Goal: Navigation & Orientation: Find specific page/section

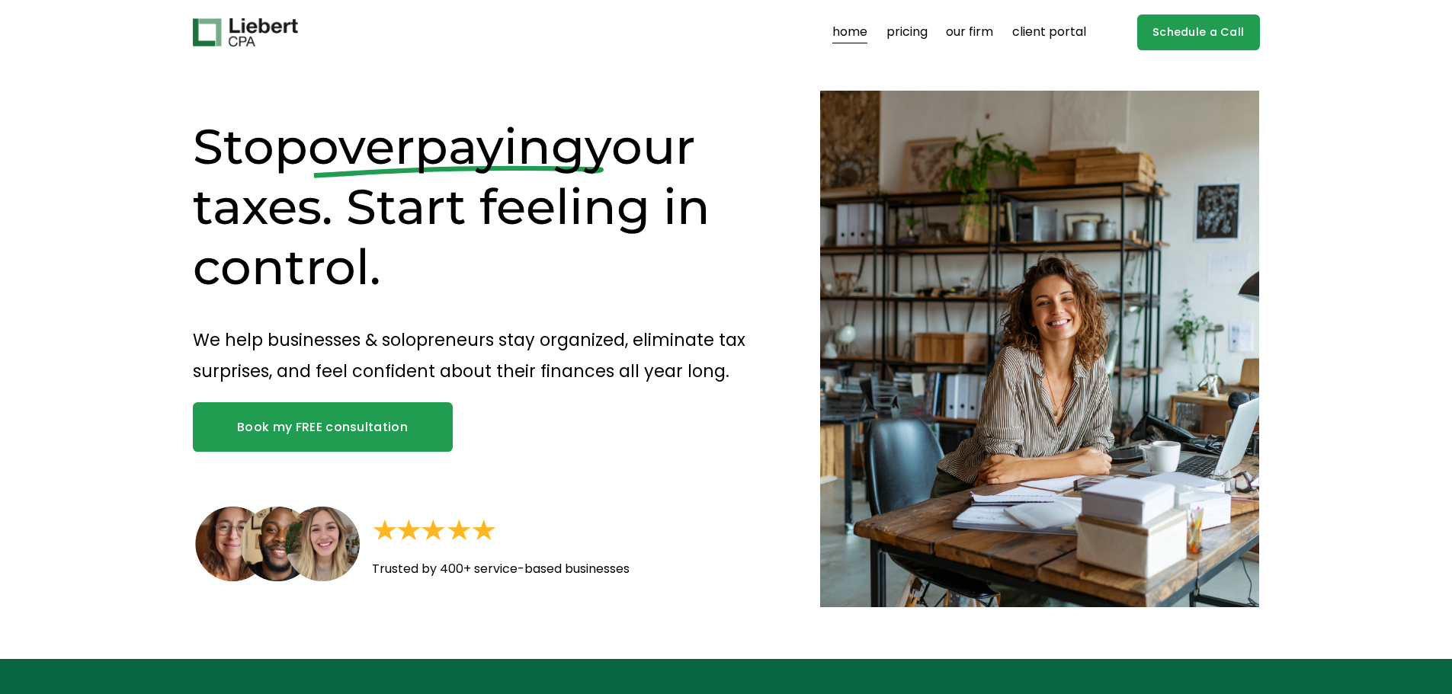
click at [925, 34] on link "pricing" at bounding box center [906, 33] width 41 height 24
click at [966, 30] on link "our firm" at bounding box center [969, 33] width 47 height 24
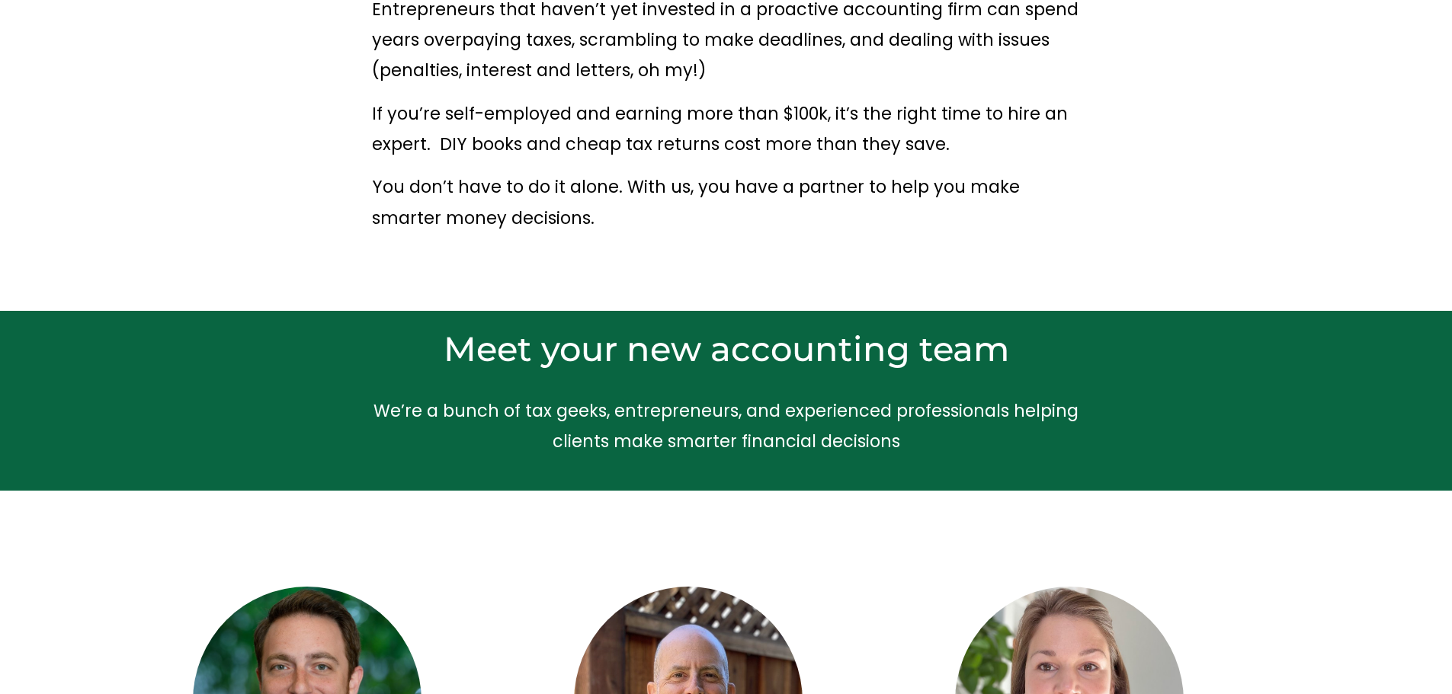
scroll to position [183, 0]
